Goal: Task Accomplishment & Management: Manage account settings

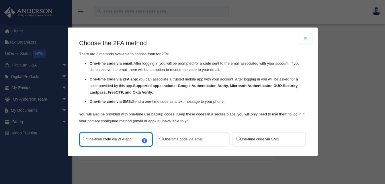
scroll to position [30, 0]
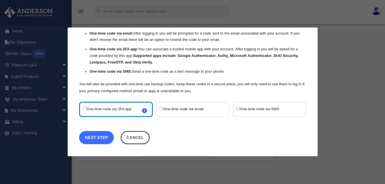
click at [96, 134] on link "Next Step" at bounding box center [96, 137] width 35 height 13
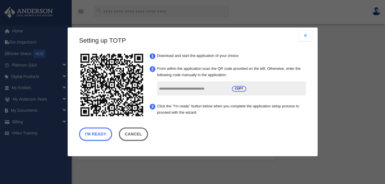
scroll to position [2, 0]
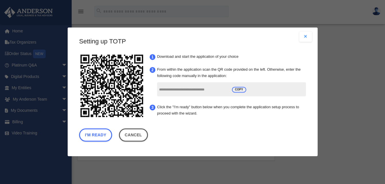
click at [300, 34] on button "Close modal" at bounding box center [305, 37] width 13 height 10
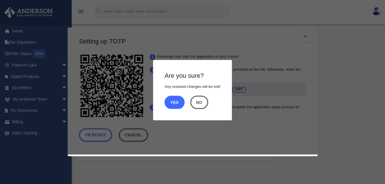
click at [177, 99] on button "Yes" at bounding box center [174, 102] width 20 height 13
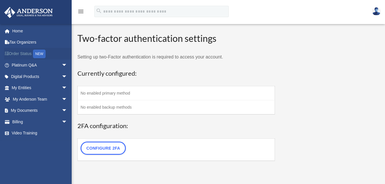
click at [24, 53] on link "Order Status NEW" at bounding box center [40, 54] width 72 height 12
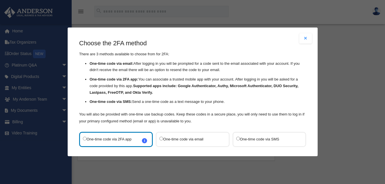
click at [301, 37] on button "Close modal" at bounding box center [305, 38] width 13 height 10
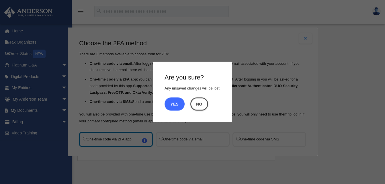
click at [174, 103] on button "Yes" at bounding box center [174, 103] width 20 height 13
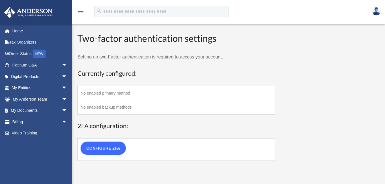
click at [115, 150] on link "Configure 2FA" at bounding box center [102, 147] width 45 height 13
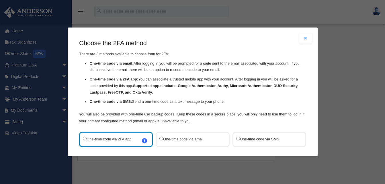
click at [264, 138] on label "One-time code via SMS" at bounding box center [266, 139] width 60 height 8
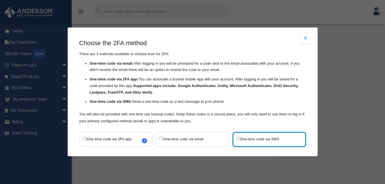
scroll to position [30, 0]
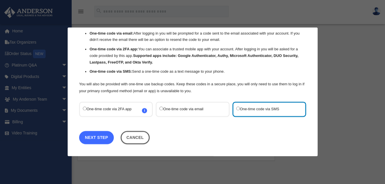
click at [97, 139] on link "Next Step" at bounding box center [96, 137] width 35 height 13
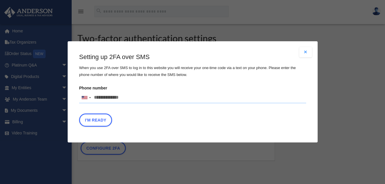
click at [104, 100] on input "Phone number United States +1 United Kingdom +44 Afghanistan (‫افغانستان‬‎) +93…" at bounding box center [192, 97] width 227 height 11
type input "**********"
click at [101, 119] on button "I'm Ready" at bounding box center [95, 120] width 33 height 13
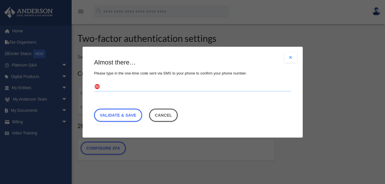
click at [120, 88] on input "text" at bounding box center [192, 86] width 197 height 9
type input "******"
click at [123, 115] on link "Validate & Save" at bounding box center [118, 114] width 48 height 13
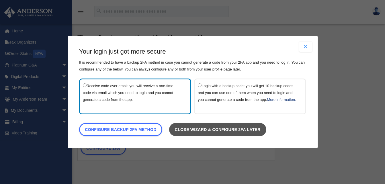
click at [247, 136] on link "Close wizard & configure 2FA later" at bounding box center [217, 129] width 97 height 13
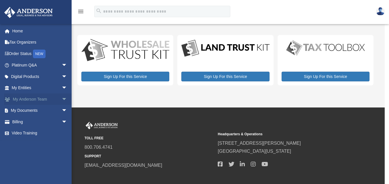
click at [38, 99] on link "My Anderson Team arrow_drop_down" at bounding box center [40, 98] width 72 height 11
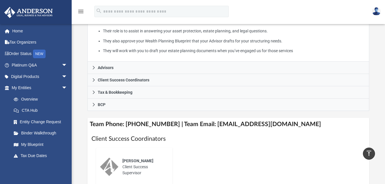
scroll to position [137, 0]
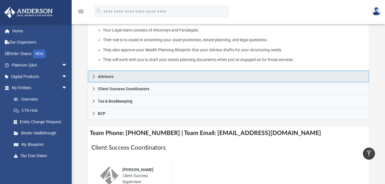
click at [123, 70] on link "Advisors" at bounding box center [228, 76] width 282 height 12
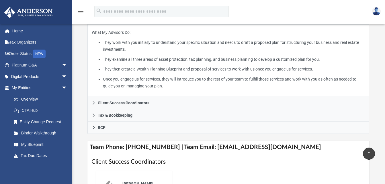
scroll to position [129, 0]
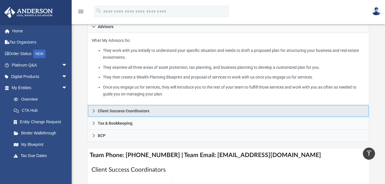
click at [122, 109] on span "Client Success Coordinators" at bounding box center [124, 111] width 52 height 4
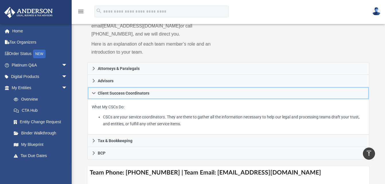
scroll to position [70, 0]
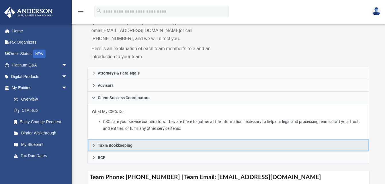
click at [116, 143] on span "Tax & Bookkeeping" at bounding box center [115, 145] width 35 height 4
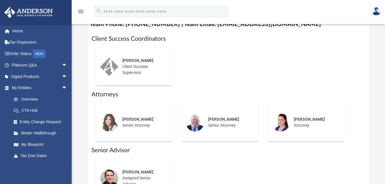
scroll to position [318, 0]
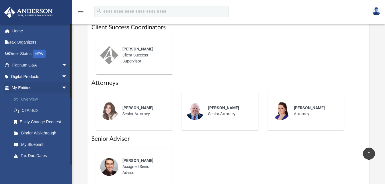
click at [27, 99] on link "Overview" at bounding box center [42, 98] width 68 height 11
click at [42, 133] on link "Binder Walkthrough" at bounding box center [42, 132] width 68 height 11
click at [34, 143] on link "My Blueprint" at bounding box center [42, 144] width 68 height 11
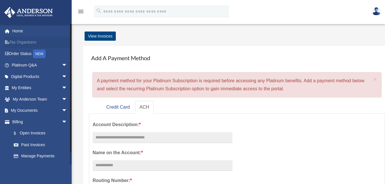
click at [19, 43] on link "Tax Organizers" at bounding box center [40, 42] width 72 height 11
